Goal: Task Accomplishment & Management: Manage account settings

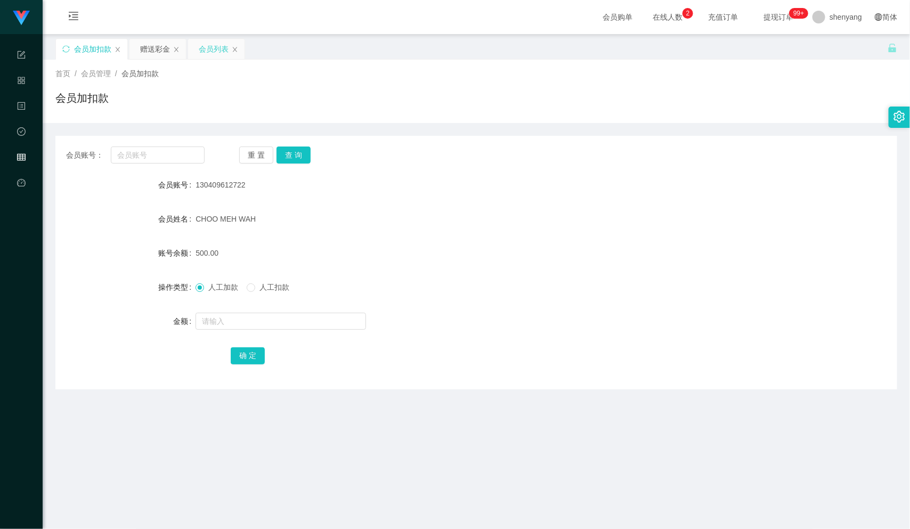
scroll to position [1, 0]
click at [218, 47] on div "会员列表" at bounding box center [214, 48] width 30 height 20
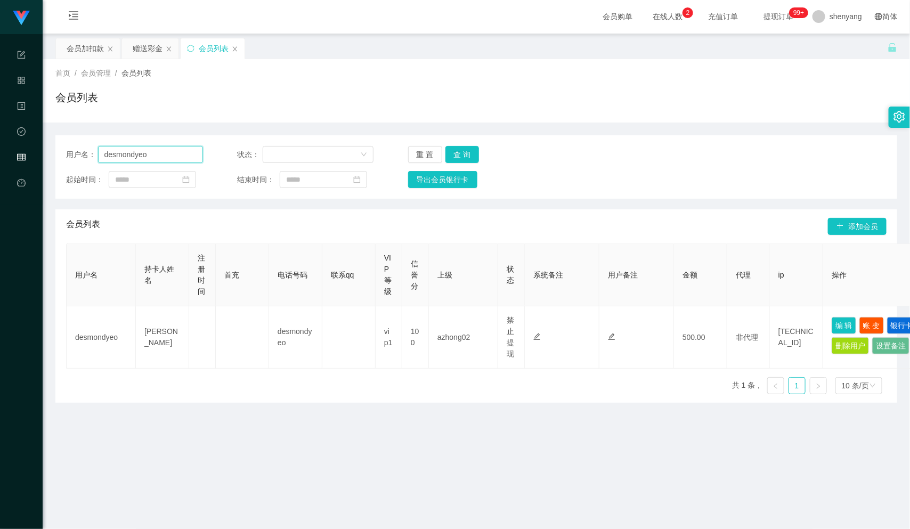
drag, startPoint x: 159, startPoint y: 157, endPoint x: 72, endPoint y: 156, distance: 86.8
click at [72, 156] on div "用户名： [PERSON_NAME]" at bounding box center [134, 154] width 137 height 17
paste input "Kelvin7878"
type input "Kelvin7878"
click at [459, 146] on button "查 询" at bounding box center [462, 154] width 34 height 17
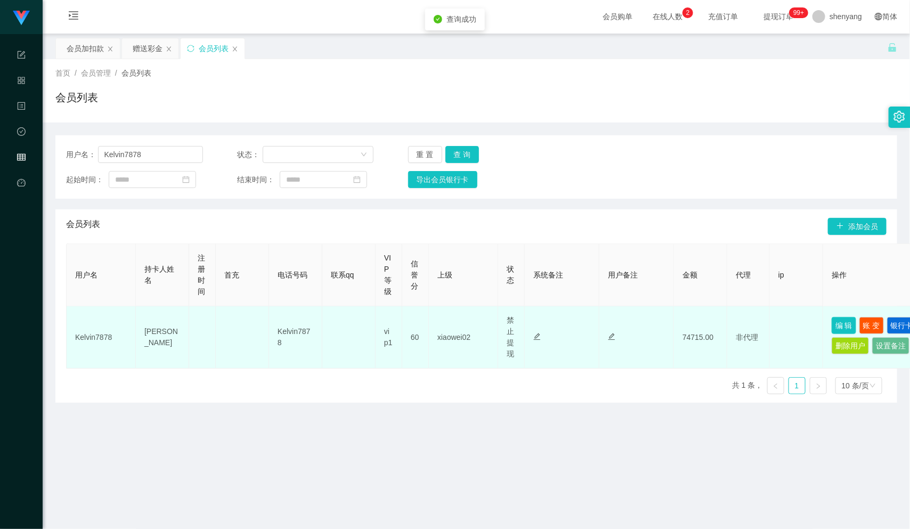
click at [839, 321] on button "编 辑" at bounding box center [843, 325] width 24 height 17
type input "Kelvin7878"
type input "[PERSON_NAME]"
type input "60"
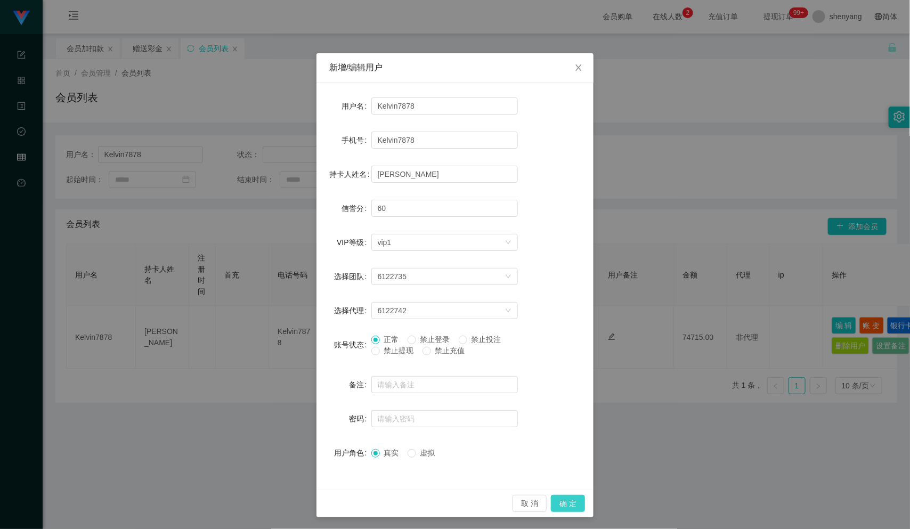
click at [562, 500] on button "确 定" at bounding box center [568, 503] width 34 height 17
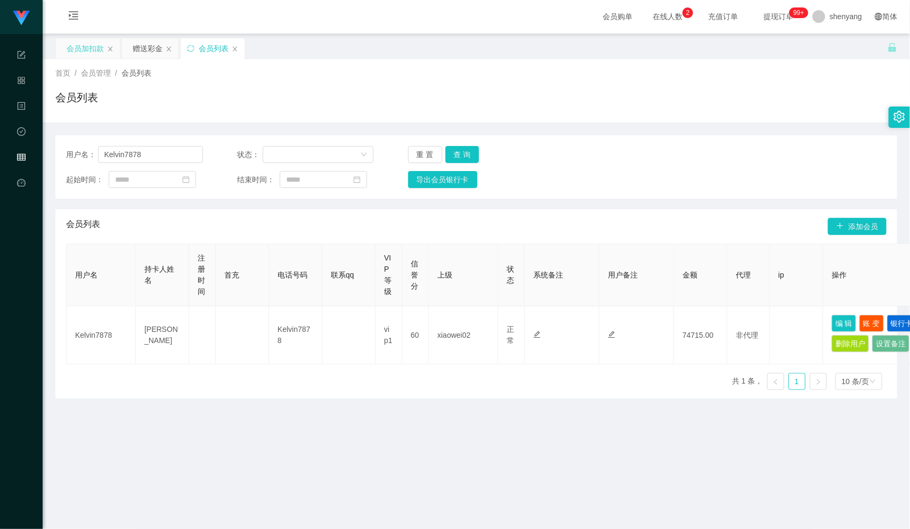
click at [85, 51] on div "会员加扣款" at bounding box center [85, 48] width 37 height 20
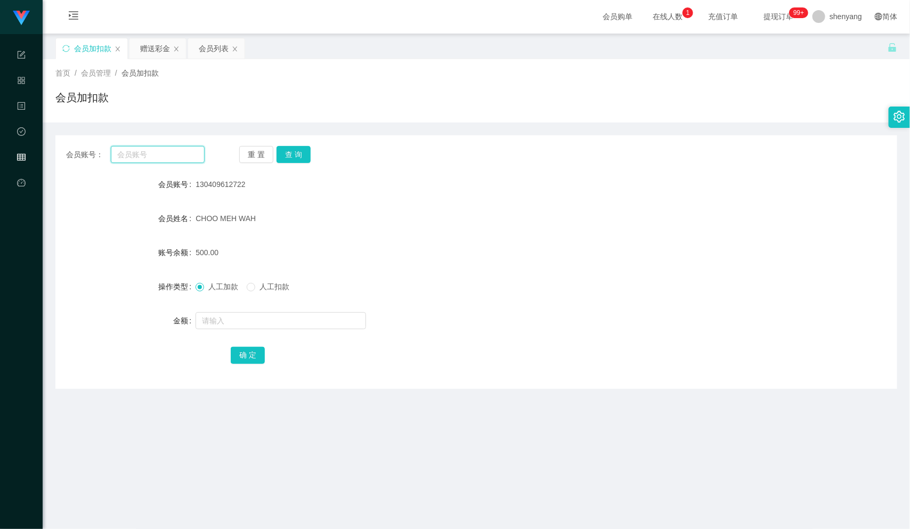
click at [125, 154] on input "text" at bounding box center [158, 154] width 94 height 17
paste input "P33588"
type input "P33588"
click at [294, 149] on button "查 询" at bounding box center [293, 154] width 34 height 17
click at [248, 326] on input "text" at bounding box center [280, 320] width 170 height 17
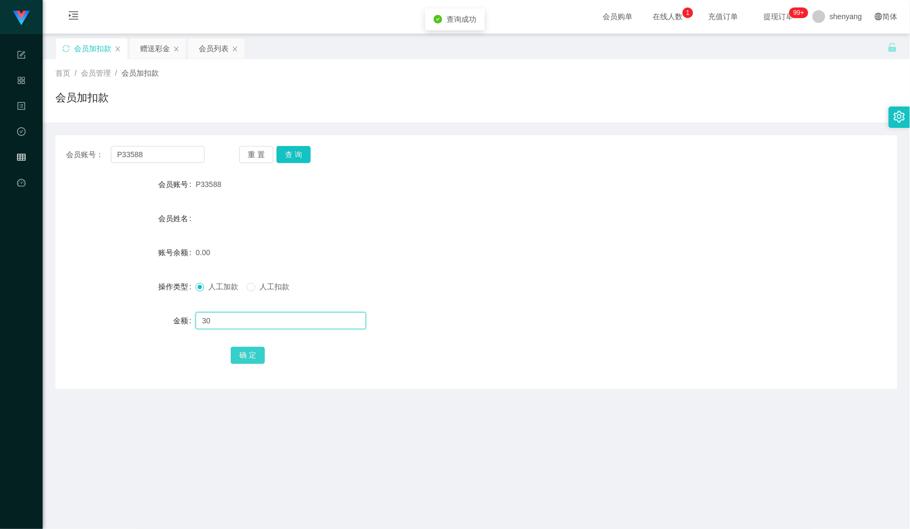
type input "30"
click at [255, 355] on button "确 定" at bounding box center [248, 355] width 34 height 17
drag, startPoint x: 134, startPoint y: 153, endPoint x: 105, endPoint y: 154, distance: 28.8
click at [105, 154] on div "会员账号： P33588" at bounding box center [135, 154] width 138 height 17
click at [133, 157] on input "text" at bounding box center [158, 154] width 94 height 17
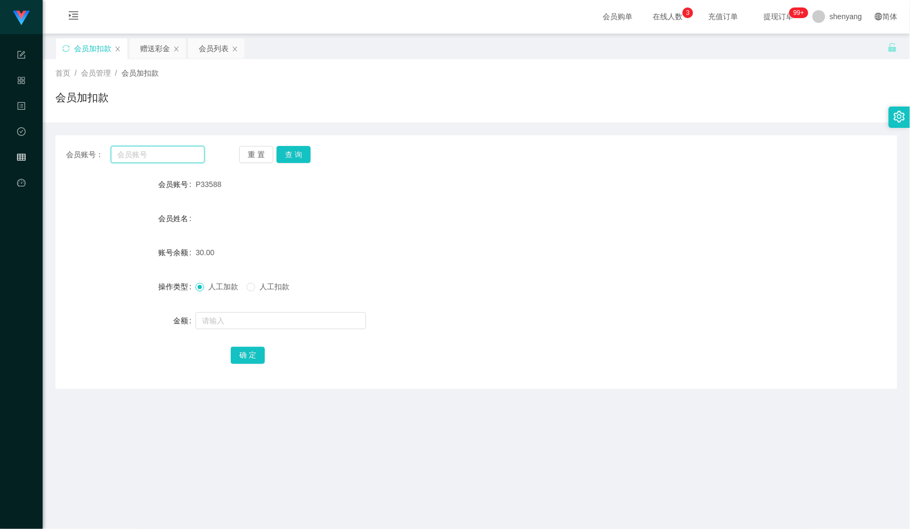
paste input "JsEng"
type input "JsEng"
click at [296, 152] on button "查 询" at bounding box center [293, 154] width 34 height 17
click at [230, 313] on input "text" at bounding box center [280, 320] width 170 height 17
type input "30"
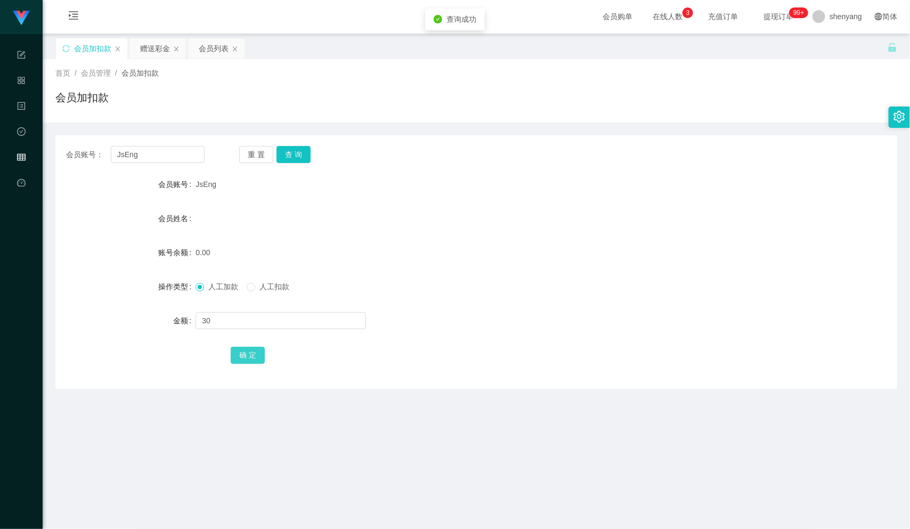
click at [238, 355] on button "确 定" at bounding box center [248, 355] width 34 height 17
drag, startPoint x: 133, startPoint y: 156, endPoint x: 94, endPoint y: 153, distance: 38.9
click at [94, 153] on div "会员账号： JsEng" at bounding box center [135, 154] width 138 height 17
click at [133, 156] on input "text" at bounding box center [158, 154] width 94 height 17
paste input "bryanchua0318"
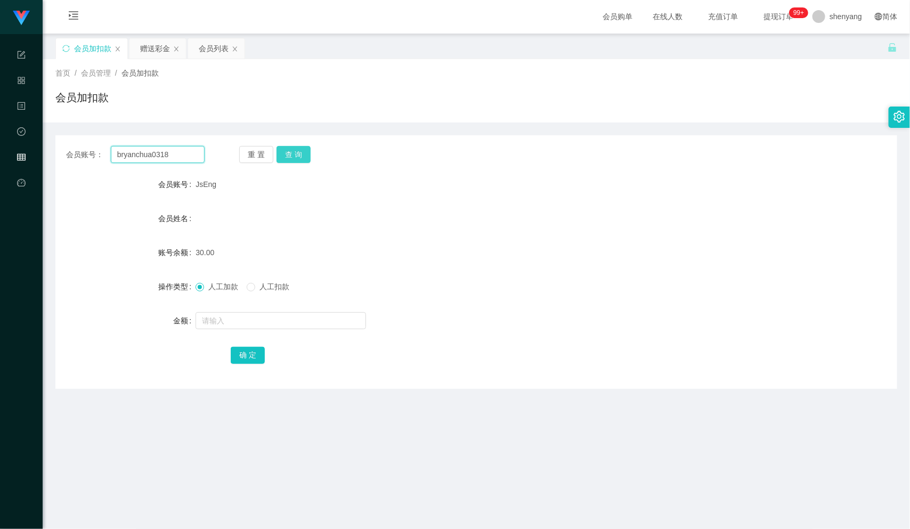
type input "bryanchua0318"
click at [293, 152] on button "查 询" at bounding box center [293, 154] width 34 height 17
click at [267, 310] on div at bounding box center [440, 320] width 491 height 21
click at [266, 318] on input "text" at bounding box center [280, 320] width 170 height 17
type input "30"
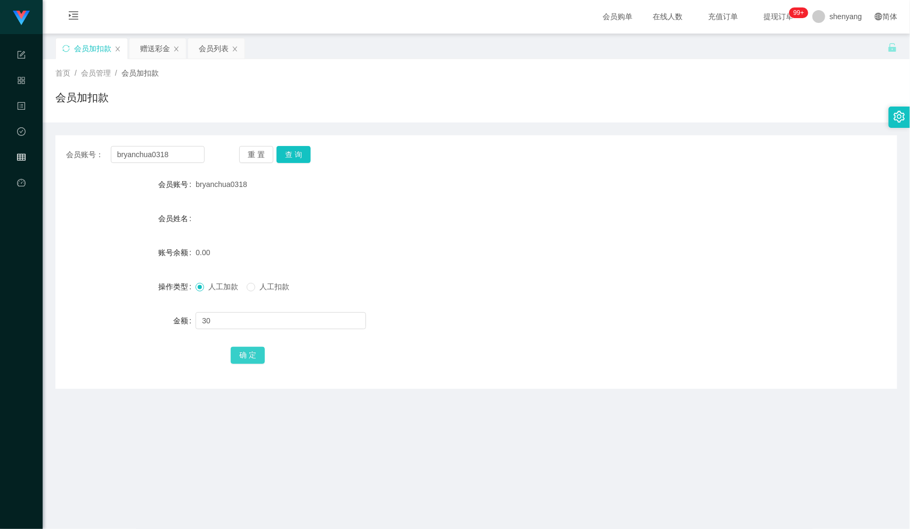
click at [259, 350] on button "确 定" at bounding box center [248, 355] width 34 height 17
drag, startPoint x: 179, startPoint y: 158, endPoint x: 105, endPoint y: 163, distance: 73.7
click at [105, 163] on div "会员账号： bryanchua0318 重 置 查 询 会员账号 bryanchua0318 会员姓名 账号余额 30.00 操作类型 人工加款 人工扣款 金…" at bounding box center [475, 262] width 841 height 254
click at [127, 159] on input "text" at bounding box center [158, 154] width 94 height 17
paste input "Limkianfoo"
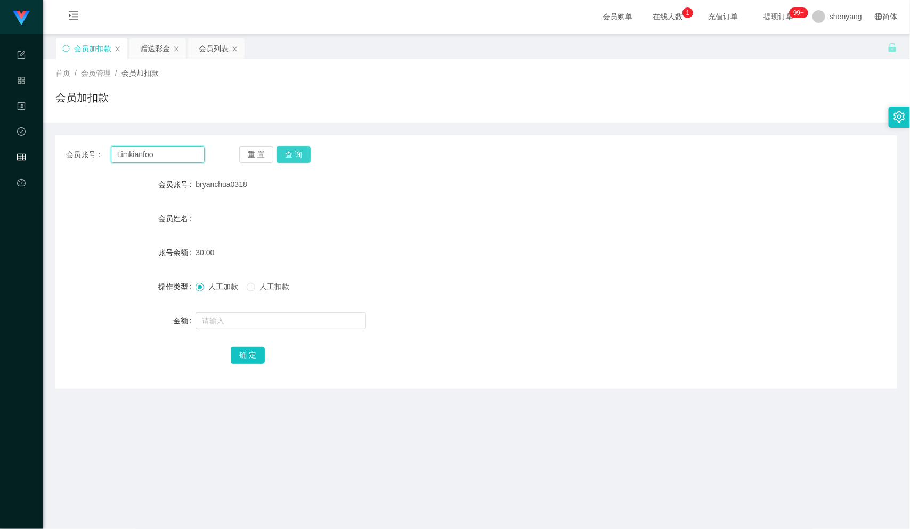
type input "Limkianfoo"
click at [293, 153] on button "查 询" at bounding box center [293, 154] width 34 height 17
click at [264, 329] on div at bounding box center [440, 320] width 491 height 21
click at [272, 323] on input "text" at bounding box center [280, 320] width 170 height 17
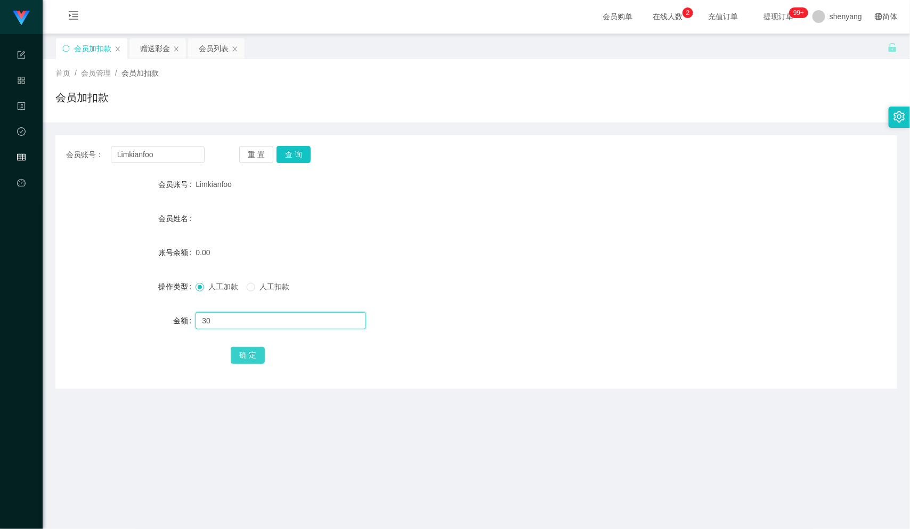
type input "30"
click at [249, 356] on button "确 定" at bounding box center [248, 355] width 34 height 17
drag, startPoint x: 152, startPoint y: 155, endPoint x: 98, endPoint y: 165, distance: 54.7
click at [98, 165] on div "会员账号： Limkianfoo 重 置 查 询 会员账号 Limkianfoo 会员姓名 账号余额 30.00 操作类型 人工加款 人工扣款 金额 确 定" at bounding box center [475, 262] width 841 height 254
click at [211, 45] on div "会员列表" at bounding box center [214, 48] width 30 height 20
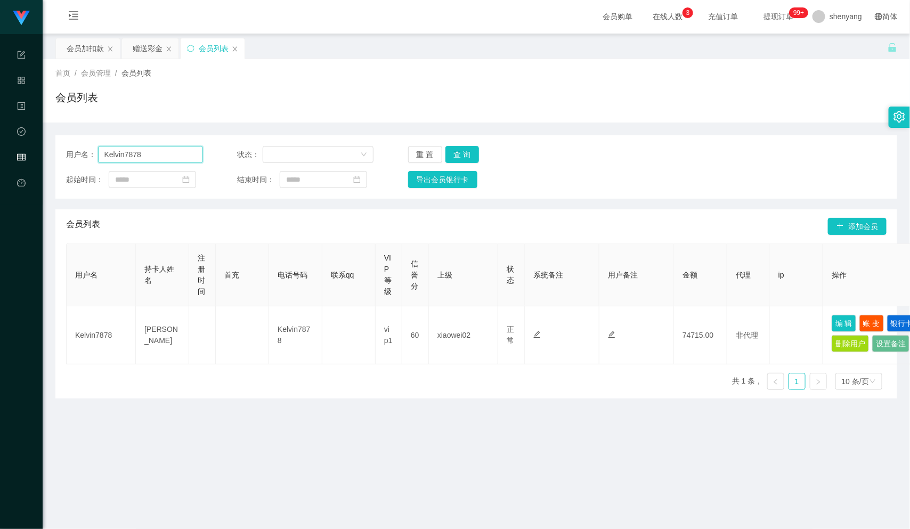
drag, startPoint x: 144, startPoint y: 154, endPoint x: 59, endPoint y: 144, distance: 85.2
click at [53, 149] on main "关闭左侧 关闭右侧 关闭其它 刷新页面 会员加扣款 赠送彩金 会员列表 首页 / 会员管理 / 会员列表 / 会员列表 用户名： Kelvin7878 状态：…" at bounding box center [476, 337] width 867 height 606
paste input "Kelvin7878"
type input "Kelvin7878"
click at [460, 146] on button "查 询" at bounding box center [462, 154] width 34 height 17
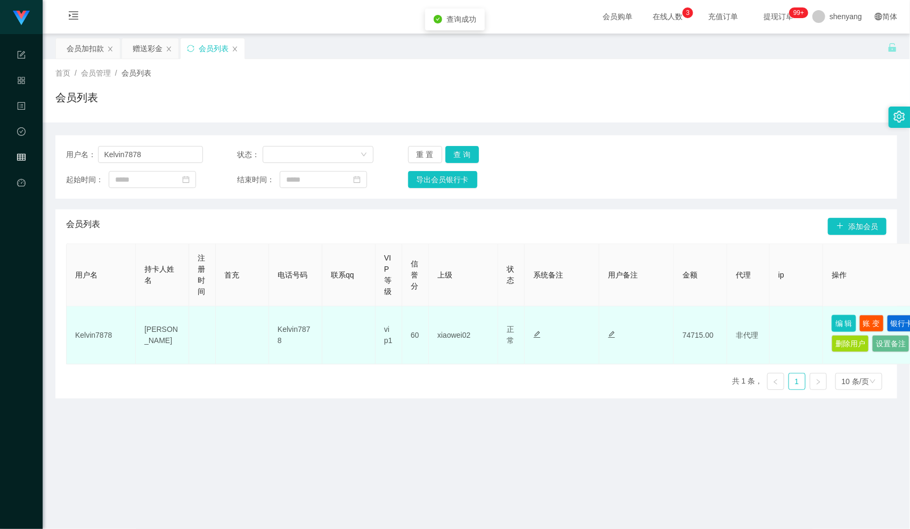
click at [844, 321] on button "编 辑" at bounding box center [843, 323] width 24 height 17
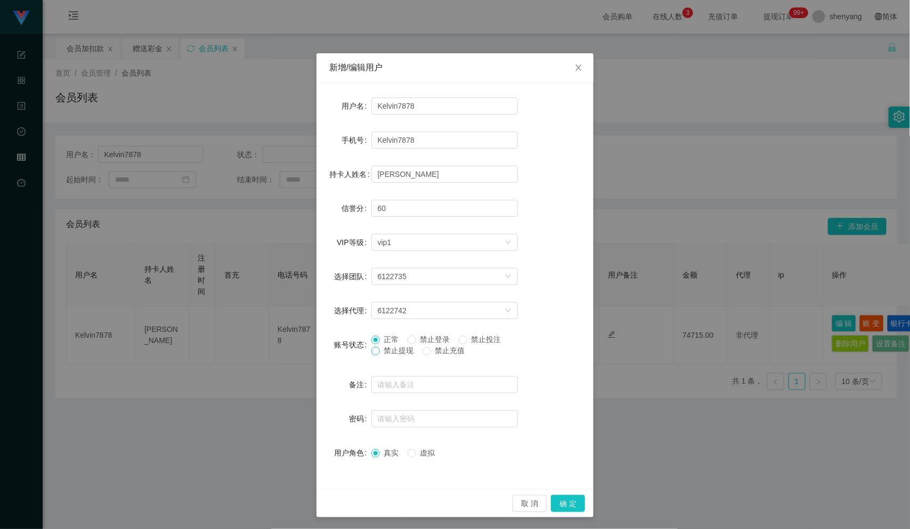
click at [371, 355] on span at bounding box center [375, 351] width 9 height 9
click at [563, 506] on button "确 定" at bounding box center [568, 503] width 34 height 17
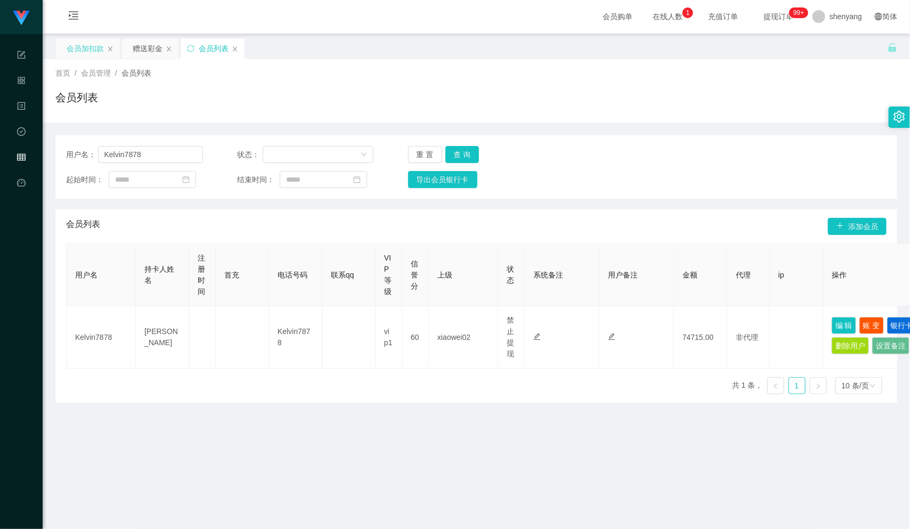
click at [90, 38] on div "会员加扣款" at bounding box center [87, 48] width 65 height 21
click at [91, 43] on div "会员加扣款" at bounding box center [85, 48] width 37 height 20
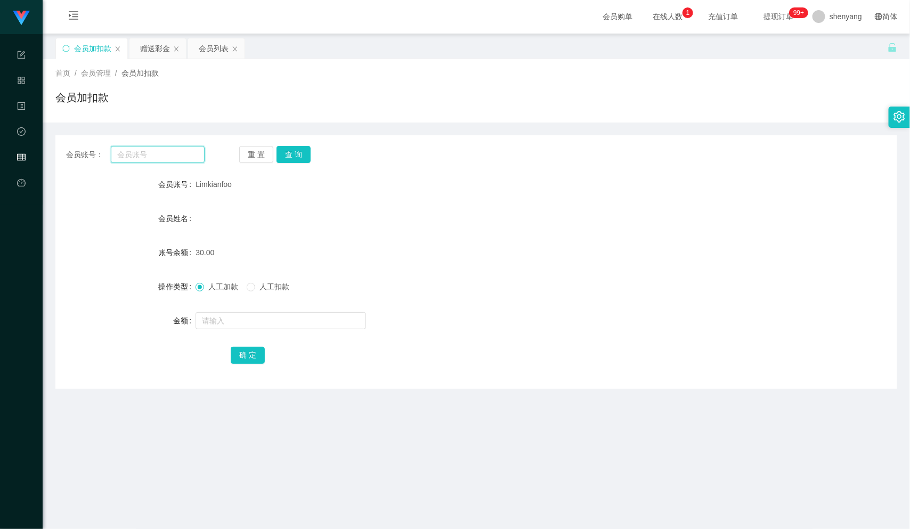
click at [142, 157] on input "text" at bounding box center [158, 154] width 94 height 17
paste input "Bibi2025"
type input "Bibi2025"
click at [295, 151] on button "查 询" at bounding box center [293, 154] width 34 height 17
click at [252, 316] on input "text" at bounding box center [280, 320] width 170 height 17
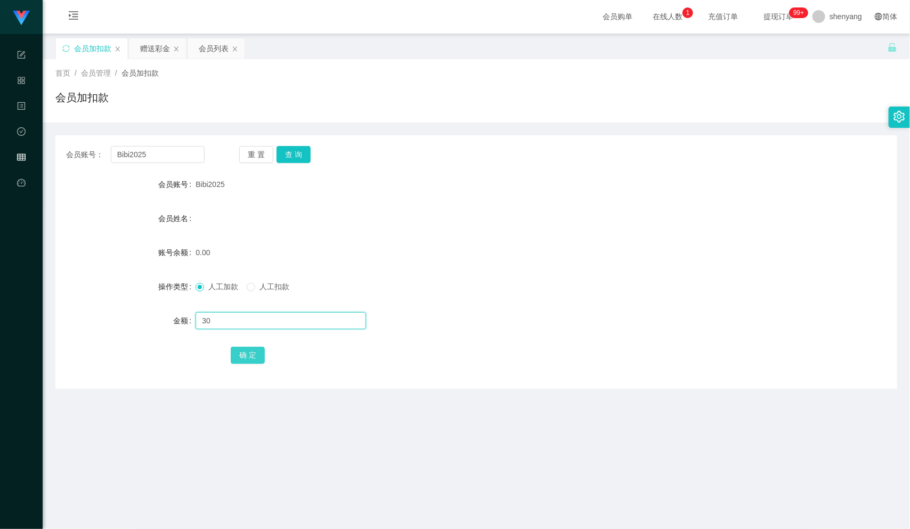
type input "30"
click at [246, 352] on button "确 定" at bounding box center [248, 355] width 34 height 17
click at [216, 46] on div "会员列表" at bounding box center [214, 48] width 30 height 20
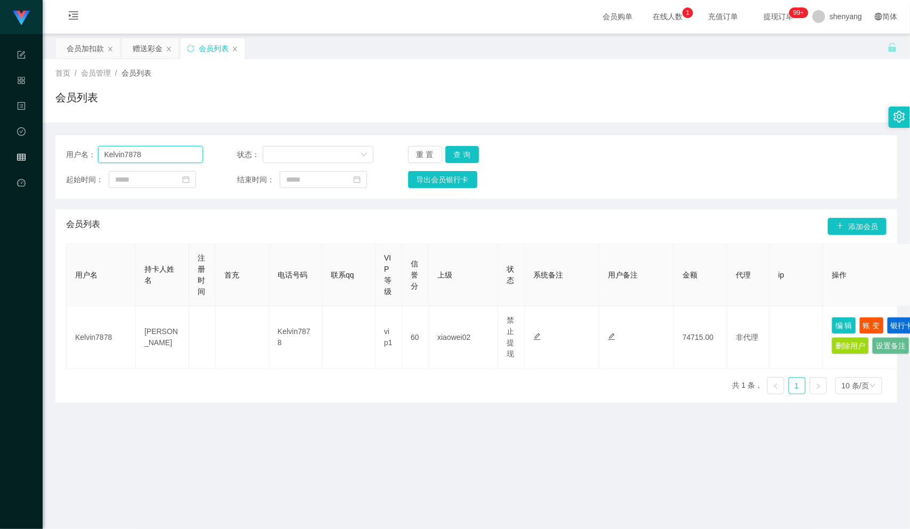
drag, startPoint x: 145, startPoint y: 154, endPoint x: 100, endPoint y: 156, distance: 45.8
click at [85, 160] on div "用户名： Kelvin7878" at bounding box center [134, 154] width 137 height 17
paste input "lawwaimun"
type input "lawwaimun"
click at [462, 155] on button "查 询" at bounding box center [462, 154] width 34 height 17
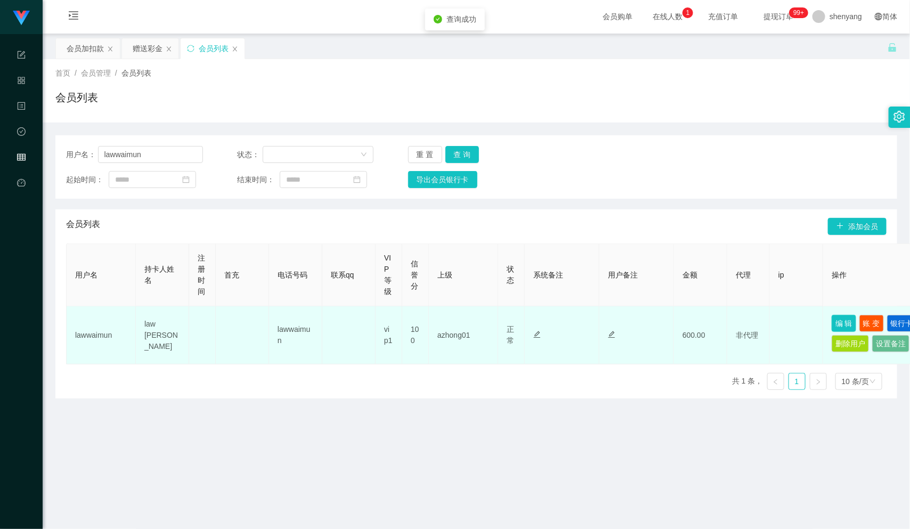
click at [844, 316] on button "编 辑" at bounding box center [843, 323] width 24 height 17
type input "lawwaimun"
type input "law [PERSON_NAME]"
type input "100"
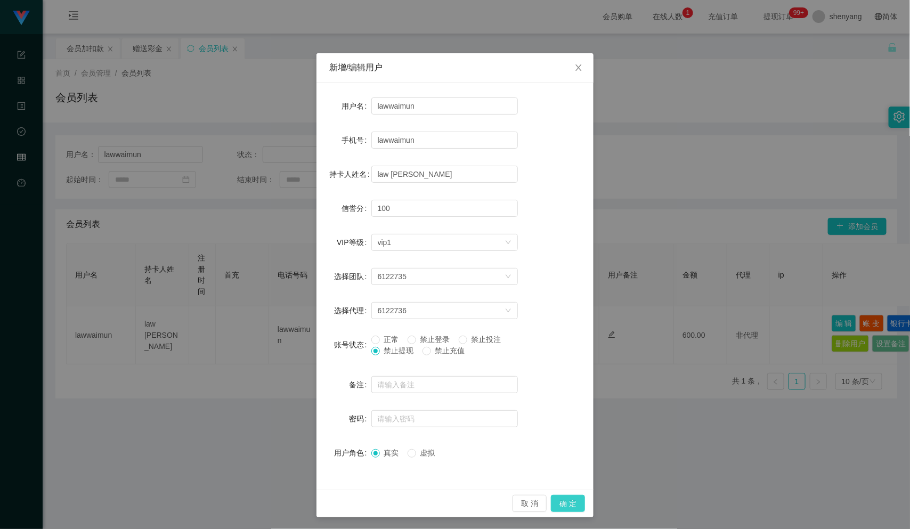
click at [558, 497] on button "确 定" at bounding box center [568, 503] width 34 height 17
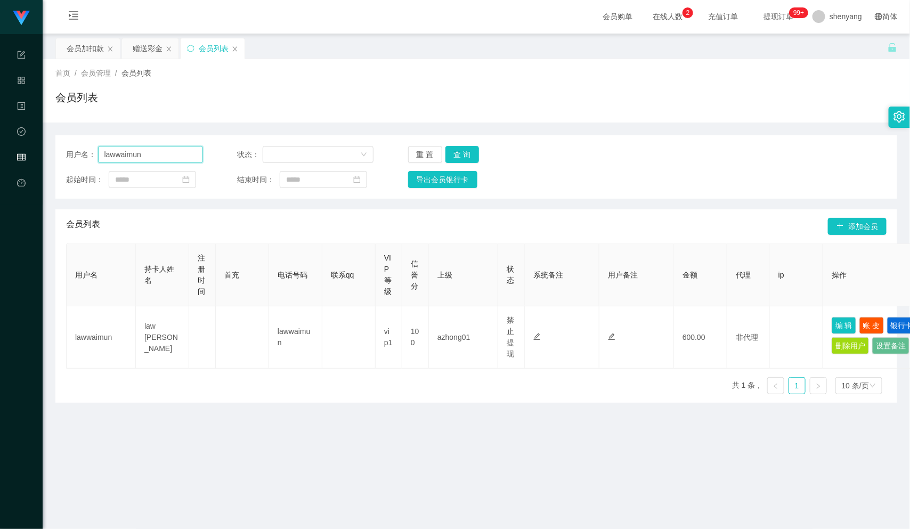
click at [108, 153] on input "lawwaimun" at bounding box center [150, 154] width 105 height 17
click at [152, 153] on input "lawwaimun" at bounding box center [150, 154] width 105 height 17
drag, startPoint x: 145, startPoint y: 154, endPoint x: 101, endPoint y: 154, distance: 44.2
click at [101, 154] on input "lawwaimun" at bounding box center [150, 154] width 105 height 17
click at [85, 43] on div "会员加扣款" at bounding box center [85, 48] width 37 height 20
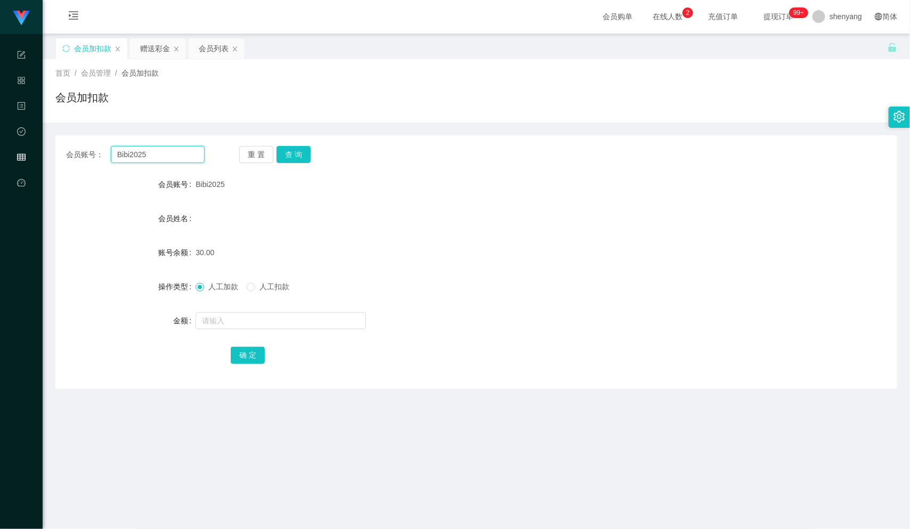
drag, startPoint x: 150, startPoint y: 151, endPoint x: 111, endPoint y: 151, distance: 39.4
click at [111, 151] on input "Bibi2025" at bounding box center [158, 154] width 94 height 17
click at [141, 160] on input "text" at bounding box center [158, 154] width 94 height 17
paste input "nancie88"
type input "nancie88"
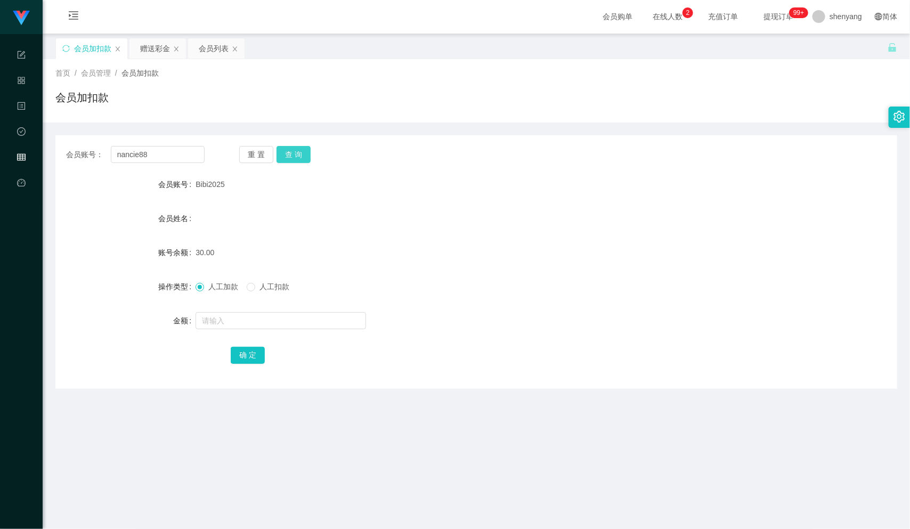
click at [296, 150] on button "查 询" at bounding box center [293, 154] width 34 height 17
click at [224, 320] on input "text" at bounding box center [280, 320] width 170 height 17
type input "30"
click at [253, 352] on button "确 定" at bounding box center [248, 355] width 34 height 17
drag, startPoint x: 155, startPoint y: 154, endPoint x: 99, endPoint y: 158, distance: 56.1
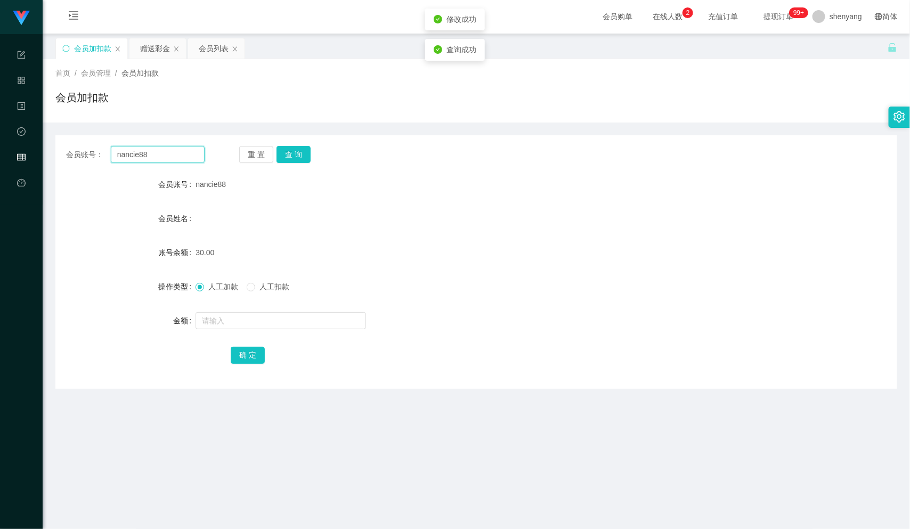
click at [99, 158] on div "会员账号： nancie88" at bounding box center [135, 154] width 138 height 17
click at [152, 154] on input "text" at bounding box center [158, 154] width 94 height 17
paste input "simping6826"
type input "simping6826"
click at [297, 157] on button "查 询" at bounding box center [293, 154] width 34 height 17
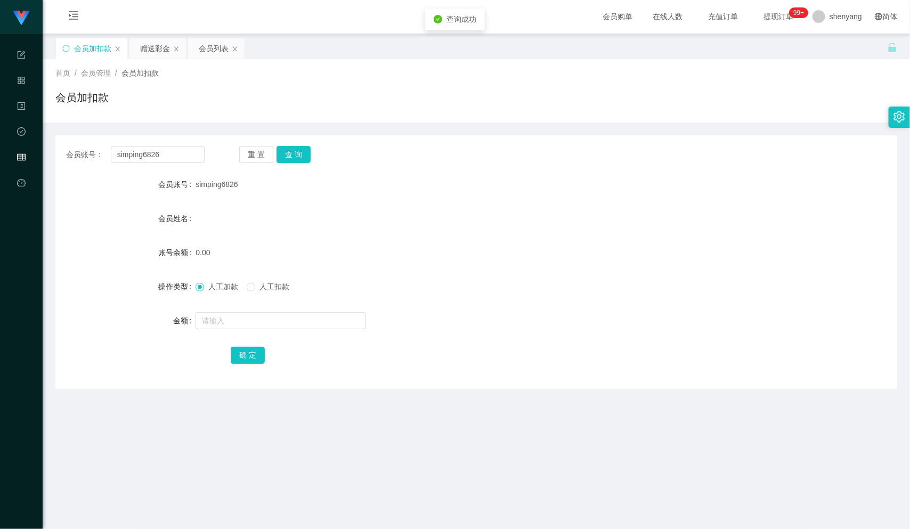
click at [277, 310] on div at bounding box center [440, 320] width 491 height 21
click at [277, 317] on input "text" at bounding box center [280, 320] width 170 height 17
type input "30"
click at [239, 357] on button "确 定" at bounding box center [248, 355] width 34 height 17
drag, startPoint x: 162, startPoint y: 152, endPoint x: 96, endPoint y: 160, distance: 66.0
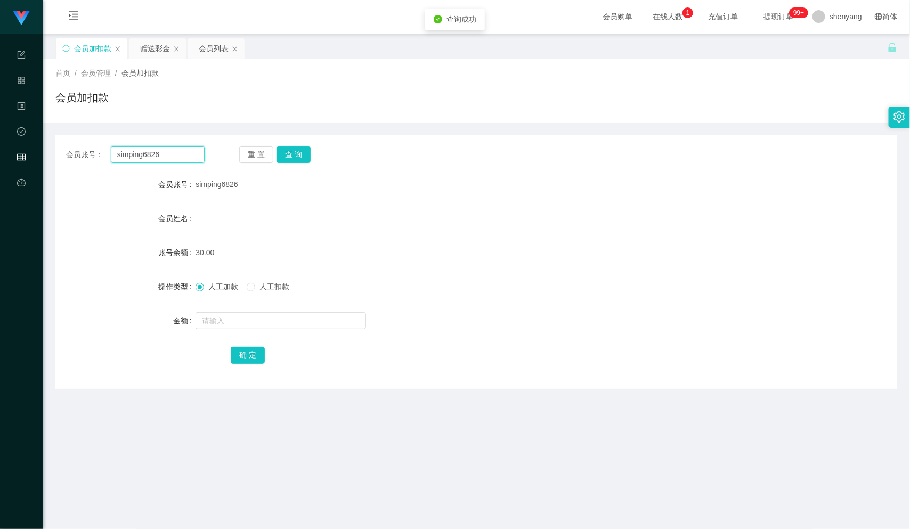
click at [96, 160] on div "会员账号： simping6826" at bounding box center [135, 154] width 138 height 17
